Goal: Task Accomplishment & Management: Complete application form

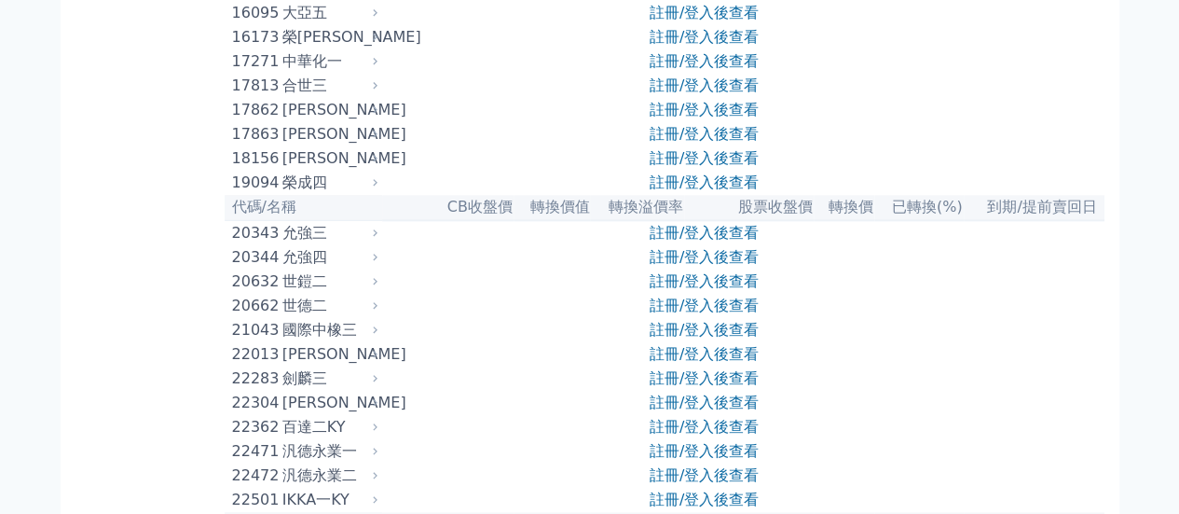
scroll to position [1491, 0]
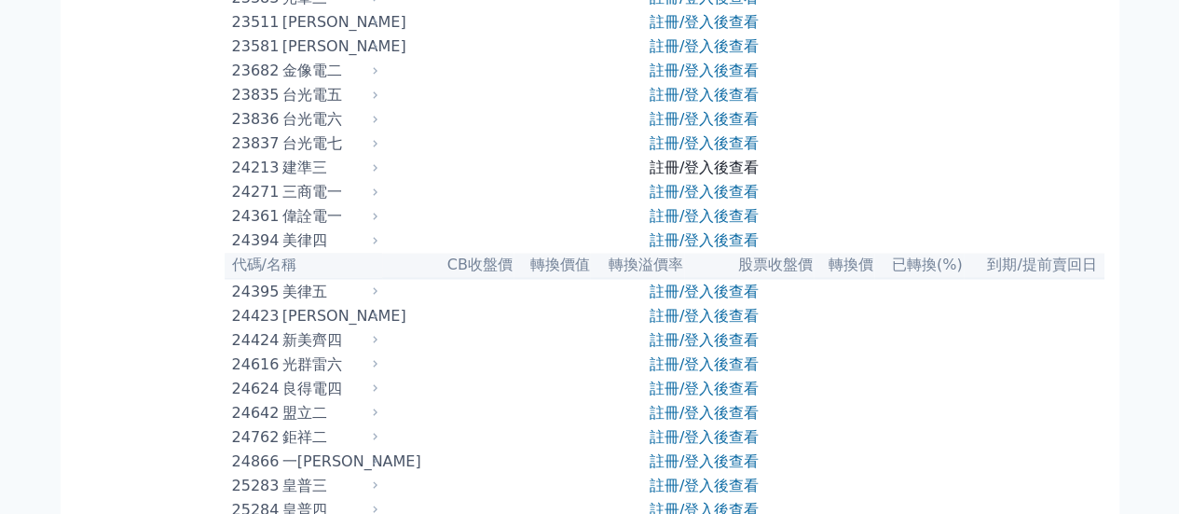
click at [723, 176] on link "註冊/登入後查看" at bounding box center [704, 167] width 109 height 18
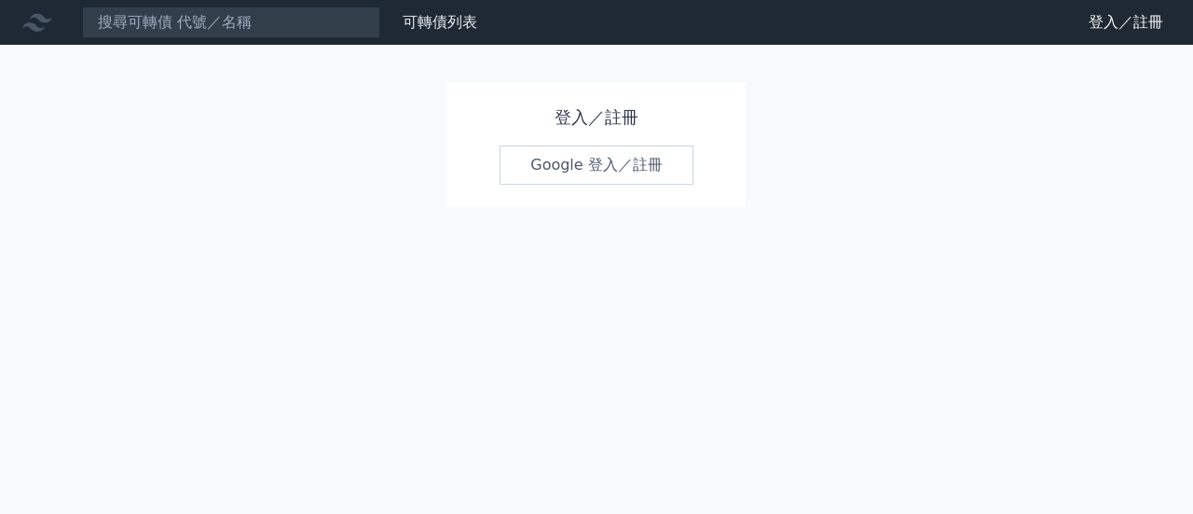
click at [652, 161] on link "Google 登入／註冊" at bounding box center [597, 164] width 194 height 39
